Goal: Navigation & Orientation: Find specific page/section

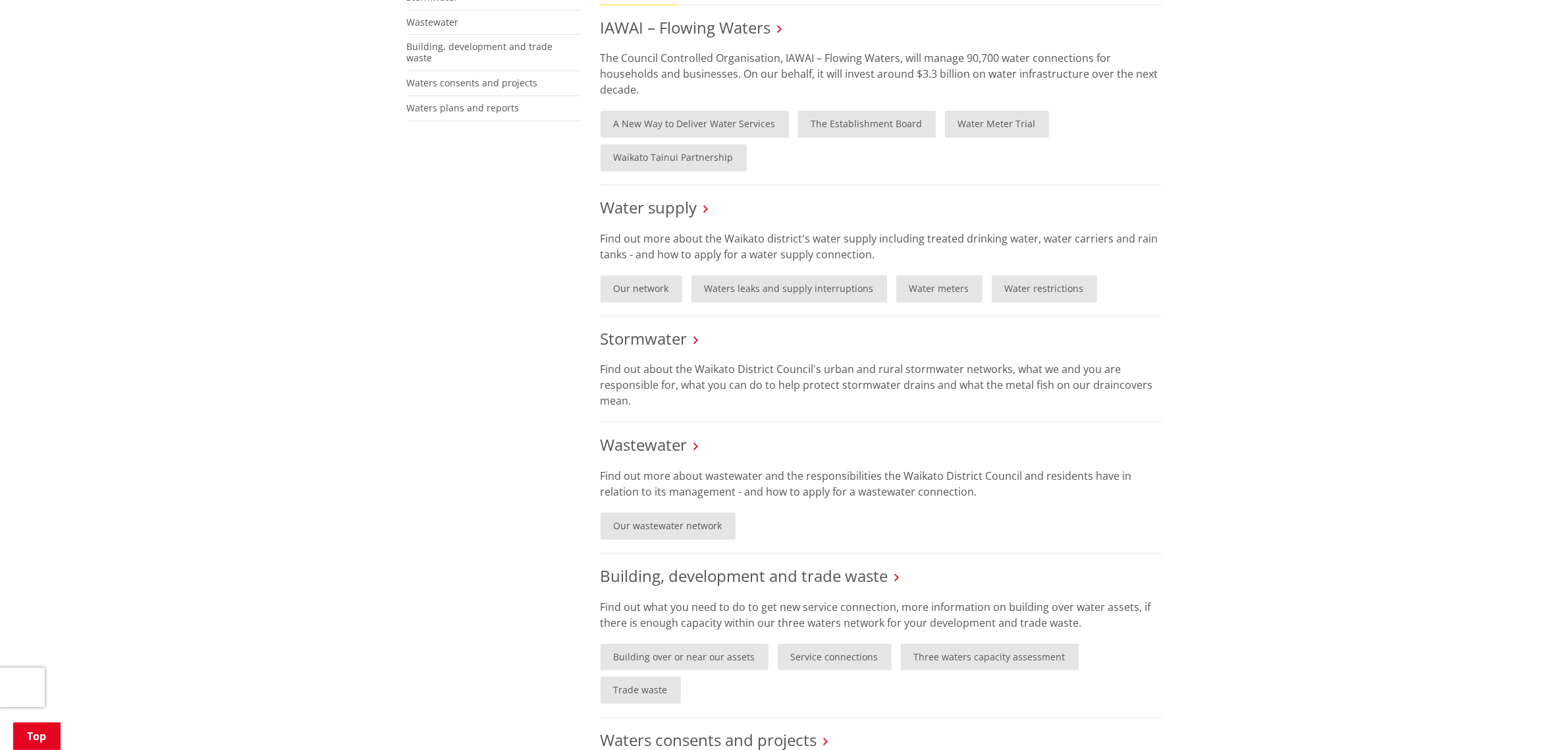
scroll to position [713, 0]
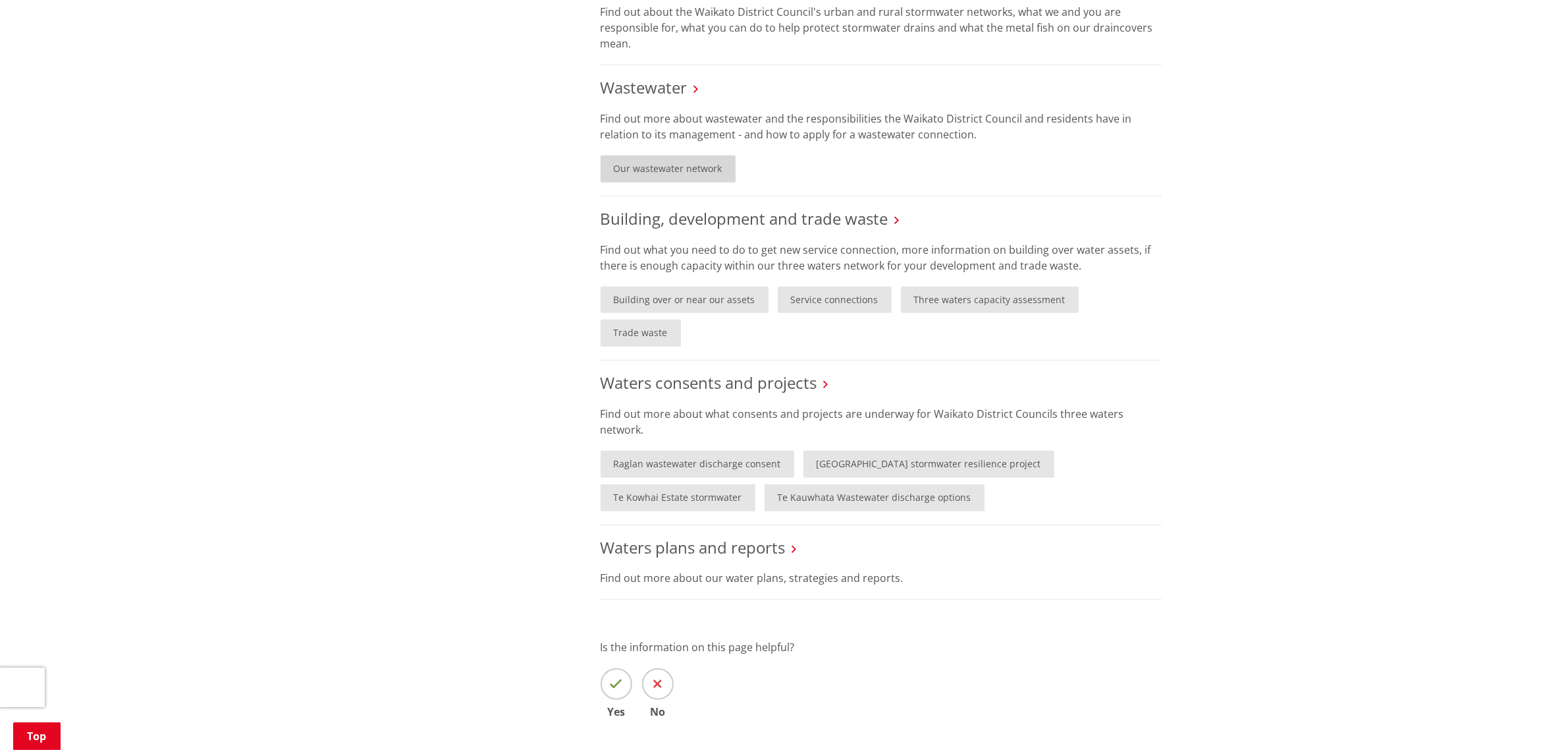
click at [713, 175] on link "Our wastewater network" at bounding box center [668, 169] width 135 height 27
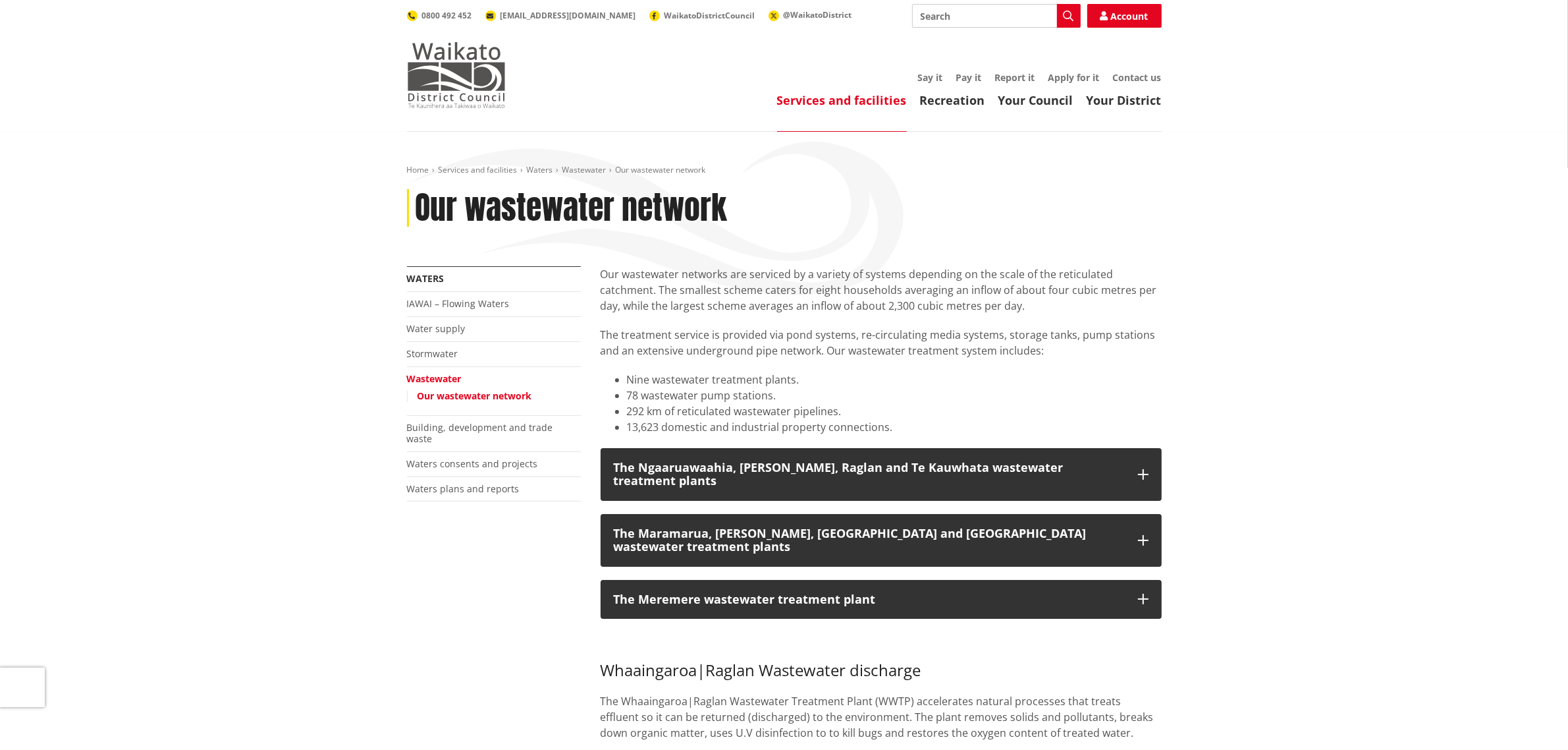
click at [472, 57] on img at bounding box center [455, 74] width 99 height 65
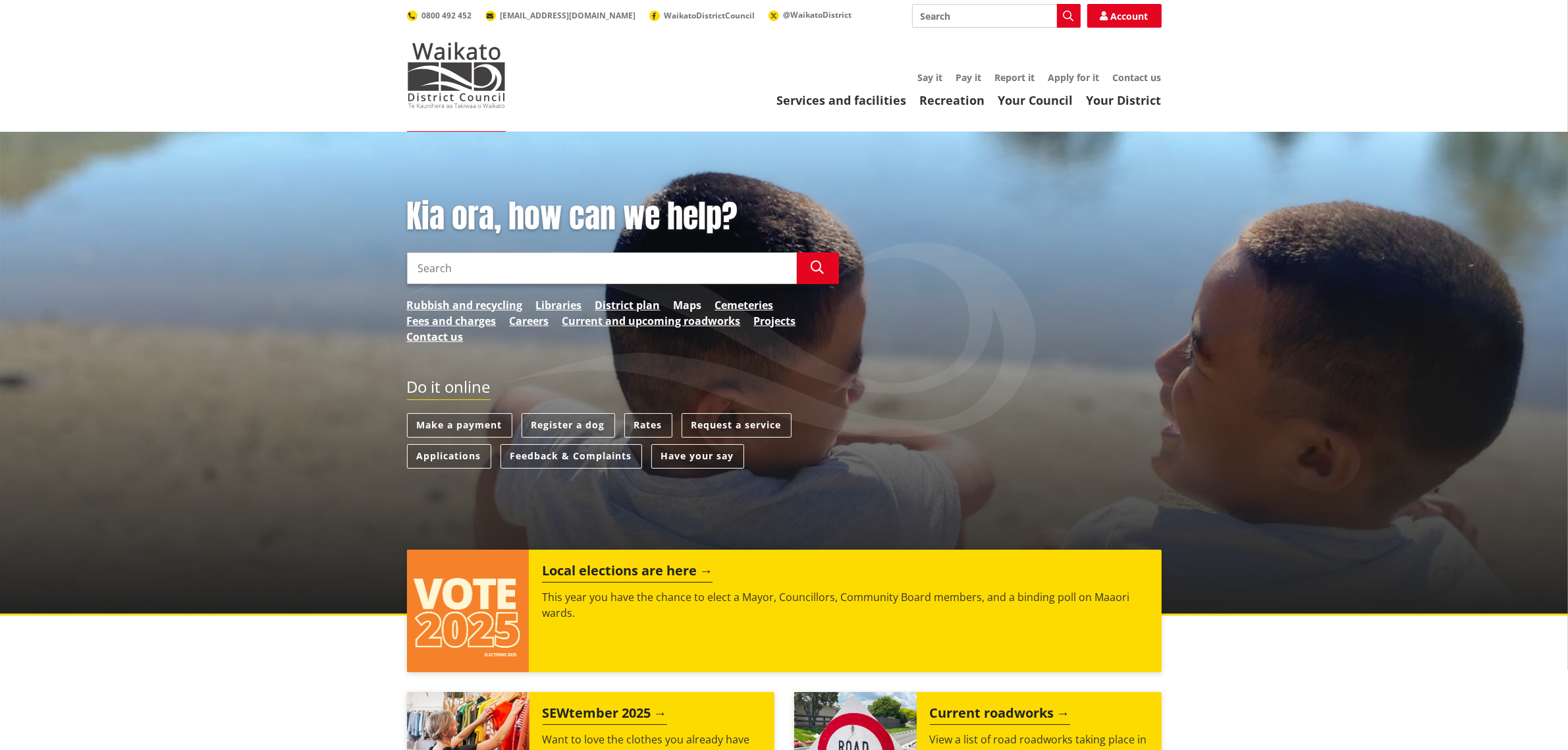
click at [686, 305] on link "Maps" at bounding box center [688, 305] width 28 height 16
